Goal: Check status: Check status

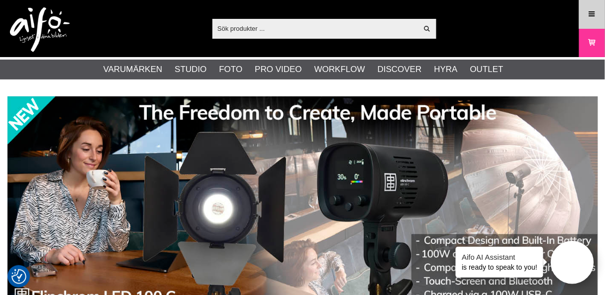
click at [591, 11] on icon at bounding box center [591, 14] width 9 height 11
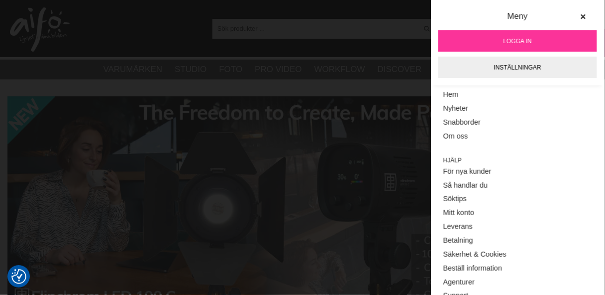
click at [507, 38] on span "Logga in" at bounding box center [517, 41] width 28 height 9
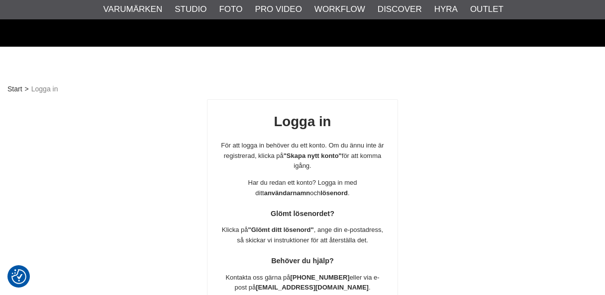
scroll to position [175, 0]
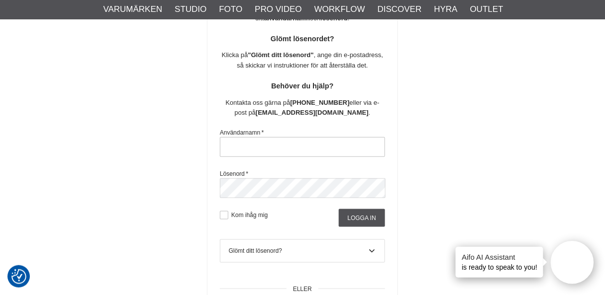
click at [267, 149] on input "text" at bounding box center [302, 147] width 165 height 20
type input "nils.olsson.uppsala@gmail.com"
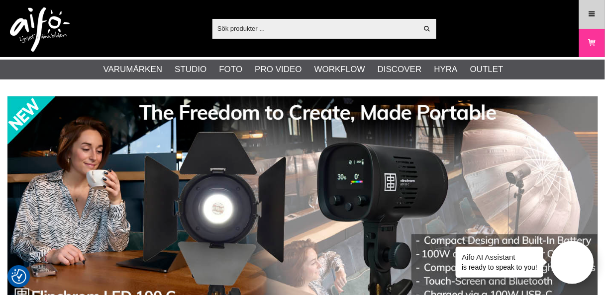
click at [588, 9] on icon at bounding box center [591, 14] width 9 height 11
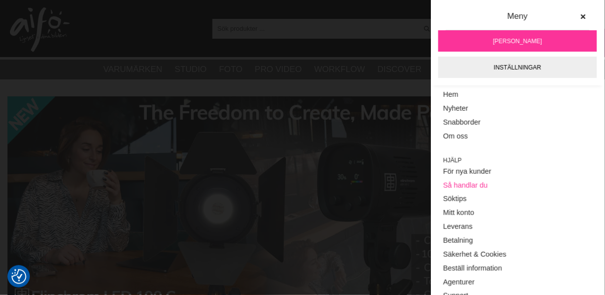
scroll to position [150, 0]
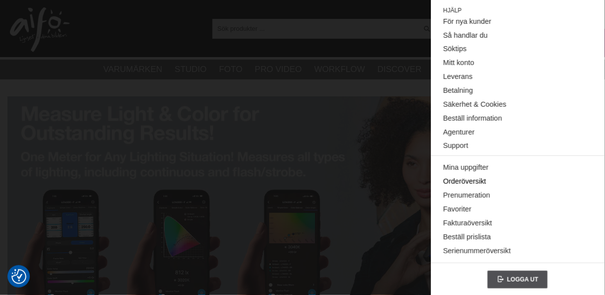
click at [461, 180] on link "Orderöversikt" at bounding box center [517, 182] width 149 height 14
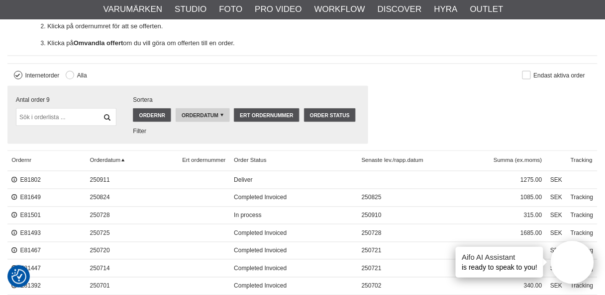
scroll to position [318, 0]
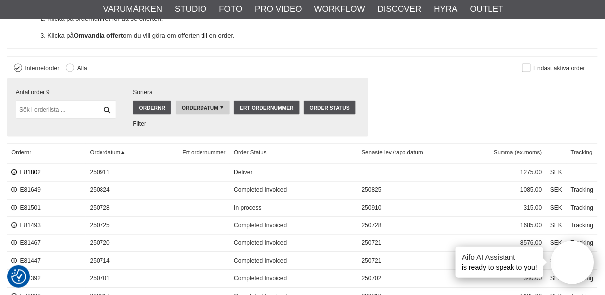
click at [29, 170] on link "E81802" at bounding box center [25, 173] width 29 height 7
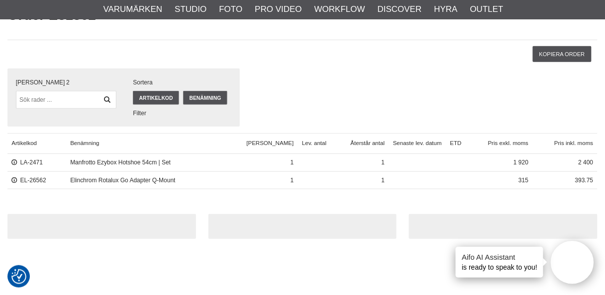
scroll to position [119, 0]
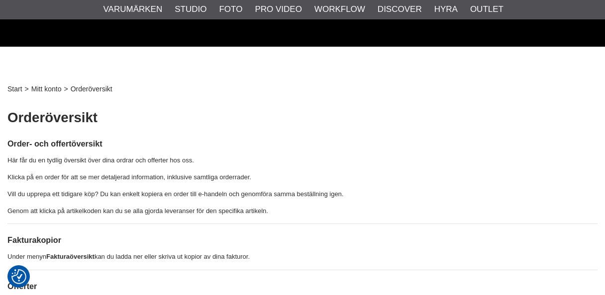
scroll to position [318, 0]
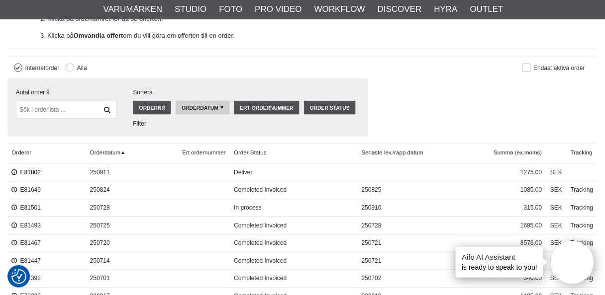
click at [31, 170] on link "E81802" at bounding box center [25, 173] width 29 height 7
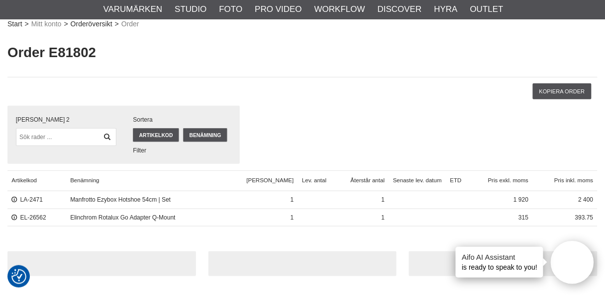
scroll to position [80, 0]
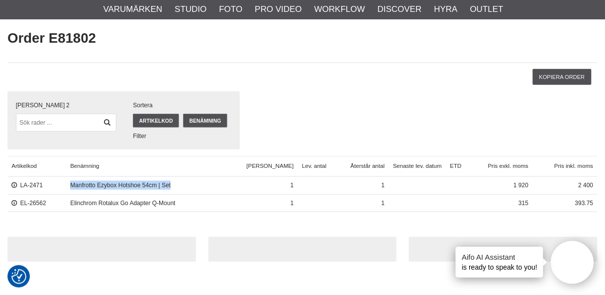
drag, startPoint x: 78, startPoint y: 184, endPoint x: 179, endPoint y: 184, distance: 101.0
click at [179, 184] on span "Manfrotto Ezybox Hotshoe 54cm | Set" at bounding box center [144, 186] width 156 height 18
drag, startPoint x: 179, startPoint y: 184, endPoint x: 137, endPoint y: 185, distance: 41.3
copy span "Manfrotto Ezybox Hotshoe 54cm | Set"
click at [269, 231] on div at bounding box center [302, 243] width 590 height 37
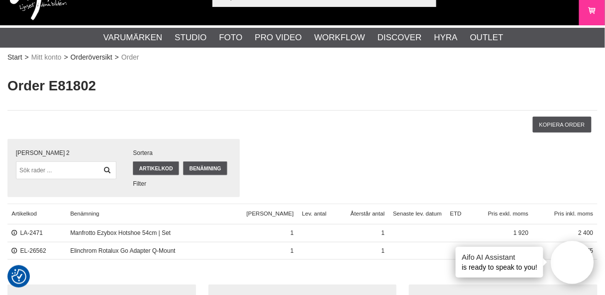
scroll to position [0, 0]
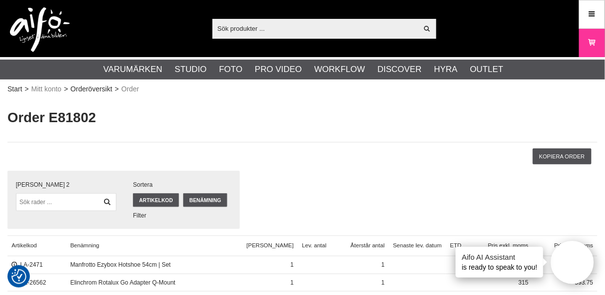
paste input "Manfrotto Ezybox Hotshoe 54cm | Set"
type input "Manfrotto Ezybox Hotshoe 54cm | Set"
click at [424, 27] on icon at bounding box center [427, 28] width 8 height 9
click at [593, 12] on icon at bounding box center [591, 14] width 9 height 11
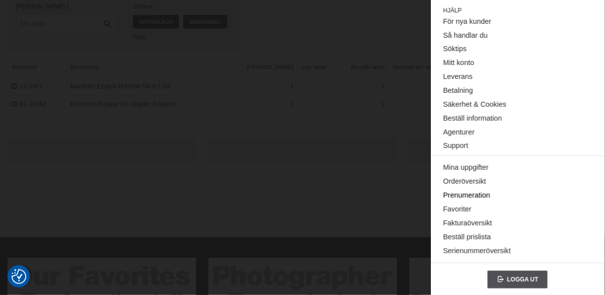
scroll to position [199, 0]
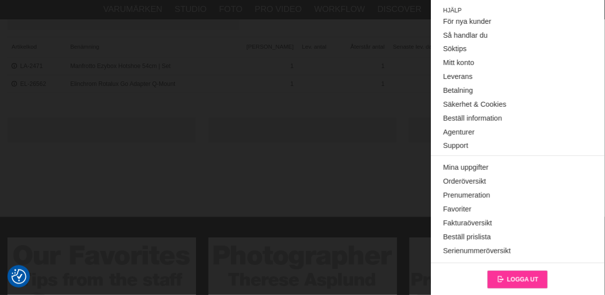
click at [515, 277] on span "Logga ut" at bounding box center [522, 280] width 31 height 7
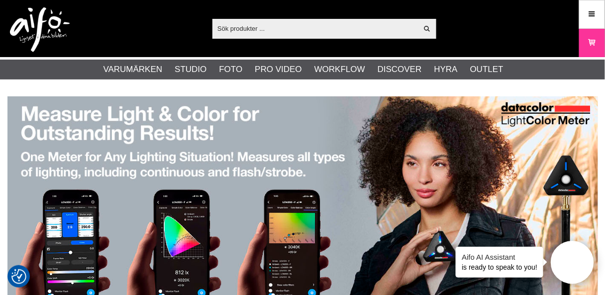
paste input "Manfrotto Ezybox Hotshoe 54cm | Set"
type input "Manfrotto Ezybox Hotshoe 54cm | Set"
